Goal: Navigation & Orientation: Find specific page/section

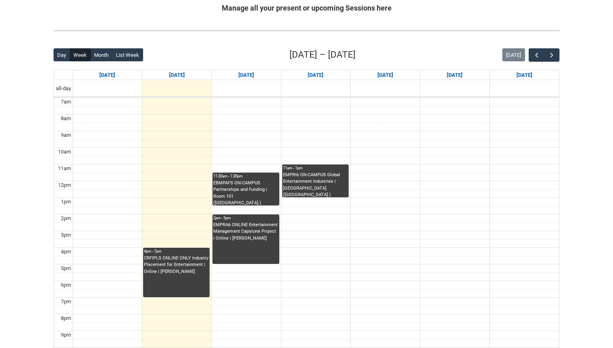
scroll to position [170, 0]
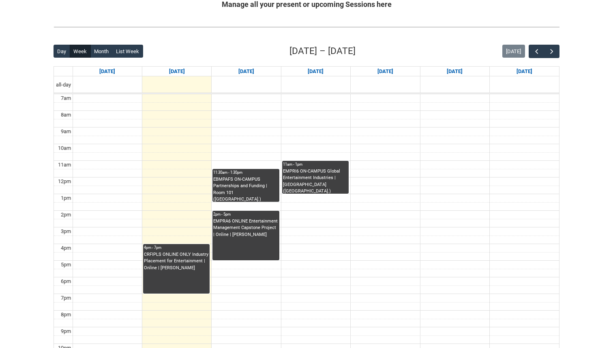
click at [574, 101] on div "Skip to Main Content Collarts Education Community Home New Enrolment Applicatio…" at bounding box center [306, 132] width 613 height 604
click at [581, 95] on div "Skip to Main Content Collarts Education Community Home New Enrolment Applicatio…" at bounding box center [306, 132] width 613 height 604
